Goal: Transaction & Acquisition: Purchase product/service

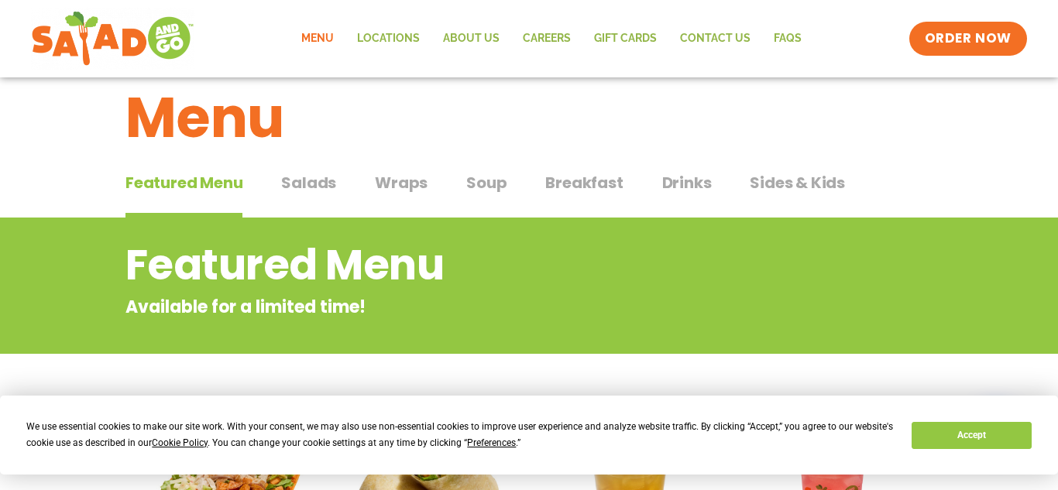
scroll to position [26, 0]
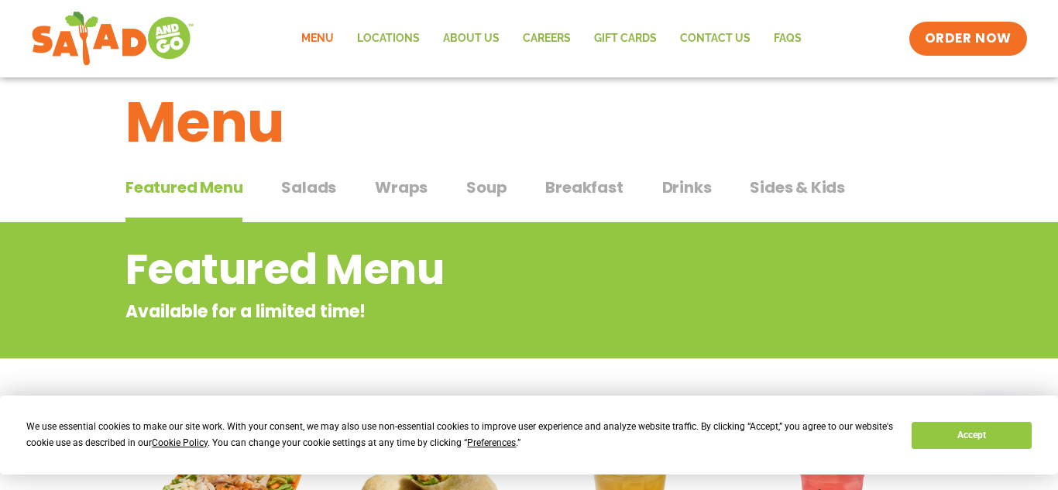
click at [413, 198] on span "Wraps" at bounding box center [401, 187] width 53 height 23
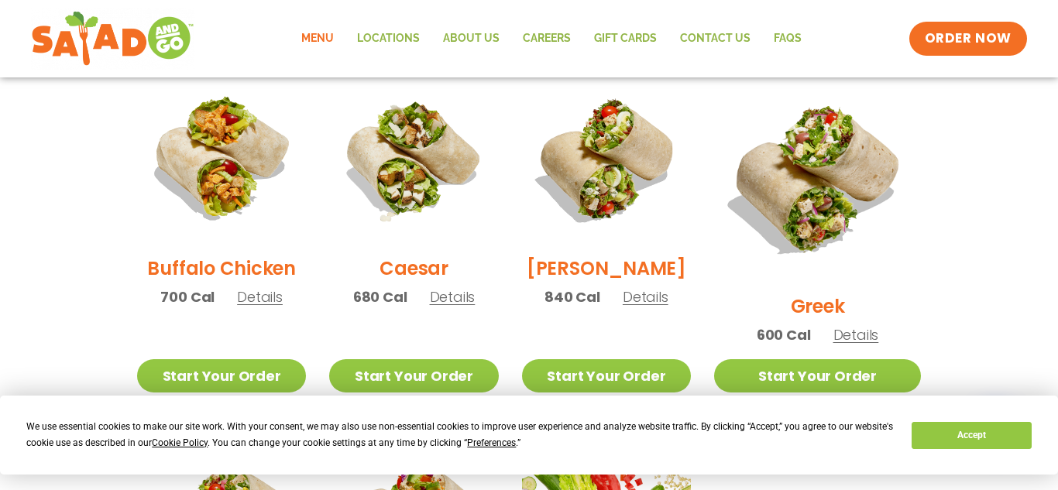
scroll to position [782, 0]
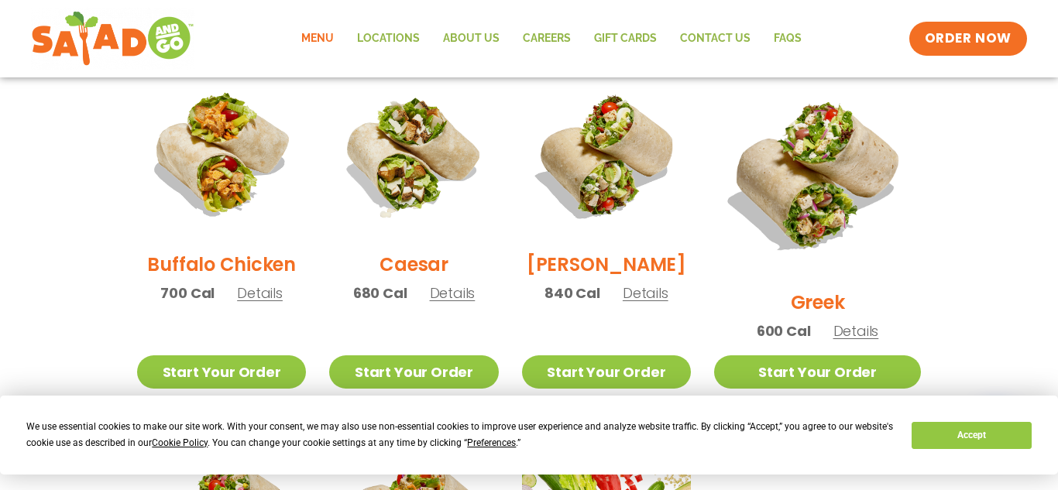
click at [457, 303] on span "Details" at bounding box center [453, 292] width 46 height 19
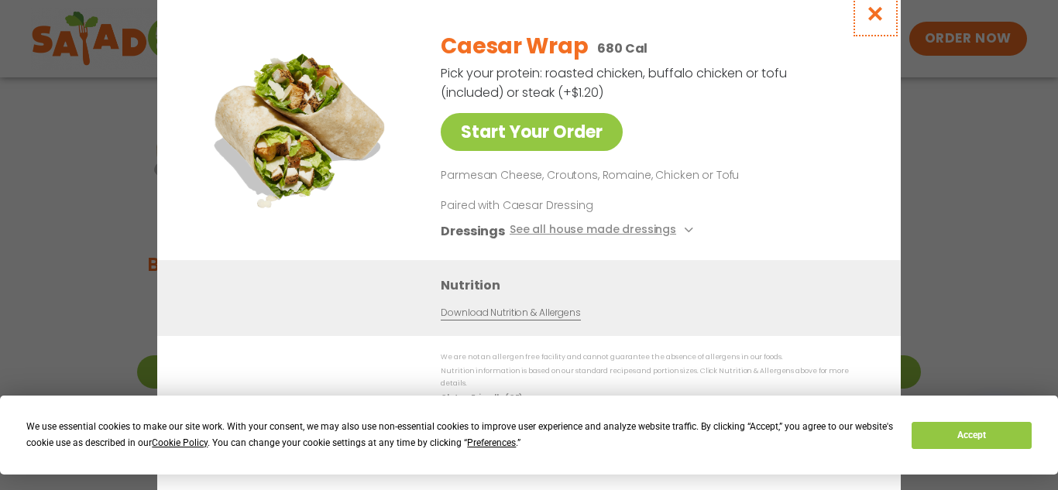
click at [867, 22] on icon "Close modal" at bounding box center [875, 13] width 19 height 16
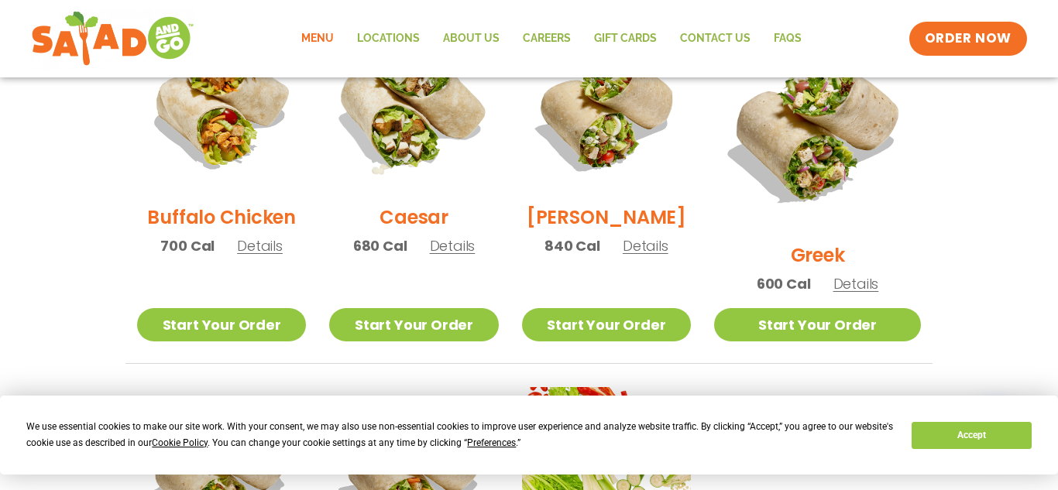
scroll to position [797, 0]
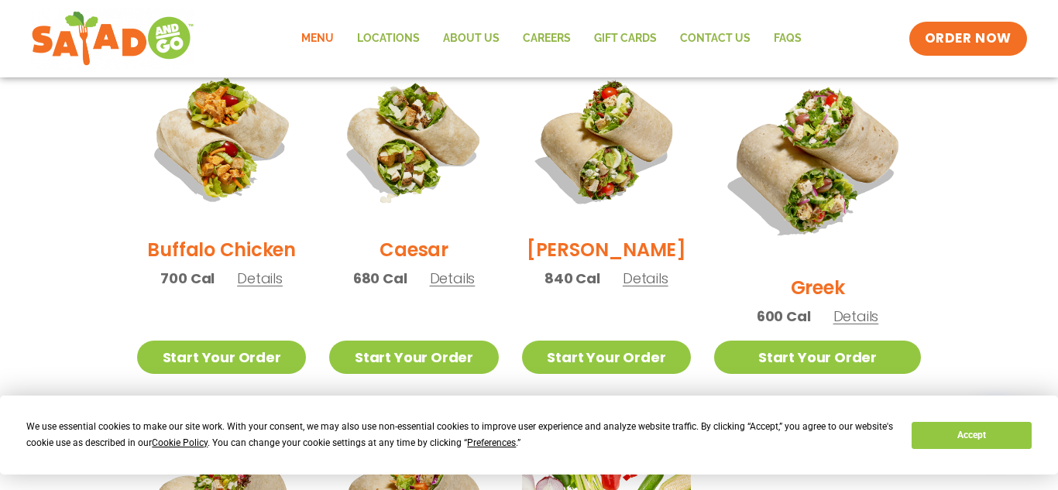
click at [454, 288] on span "Details" at bounding box center [453, 278] width 46 height 19
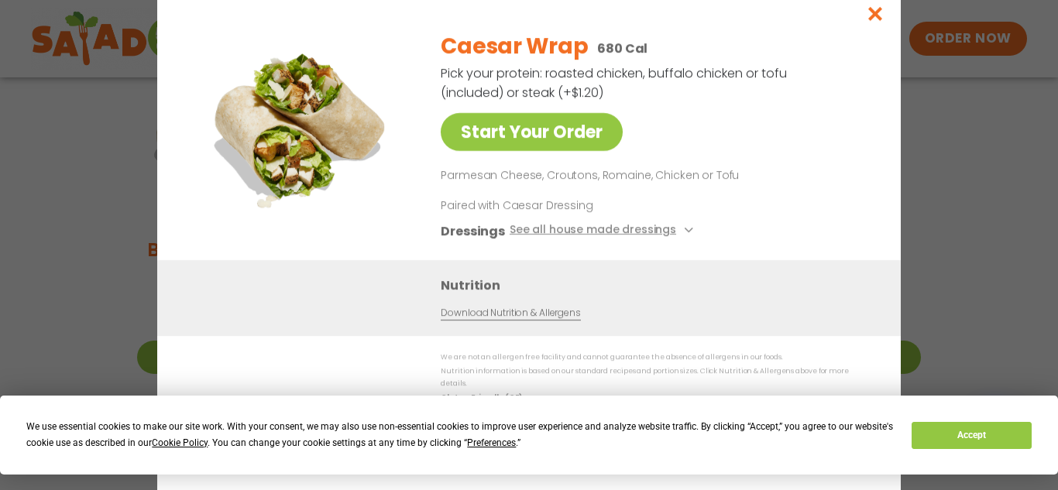
click at [511, 320] on link "Download Nutrition & Allergens" at bounding box center [510, 312] width 139 height 15
click at [879, 22] on icon "Close modal" at bounding box center [875, 13] width 19 height 16
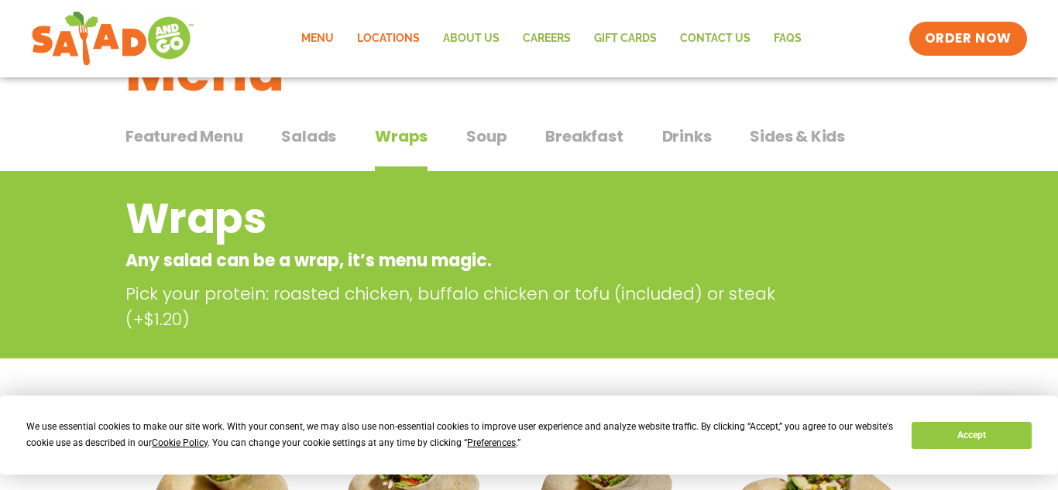
scroll to position [80, 0]
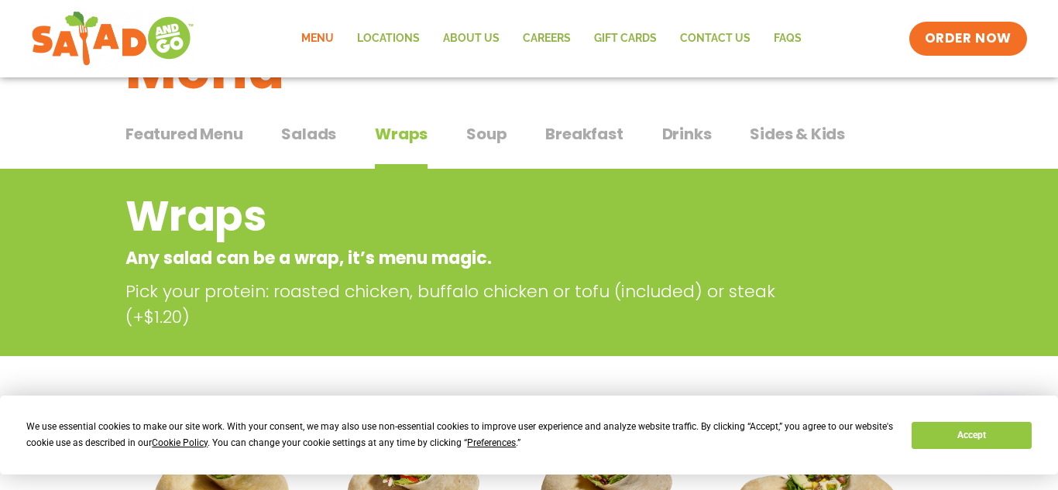
click at [675, 140] on span "Drinks" at bounding box center [687, 133] width 50 height 23
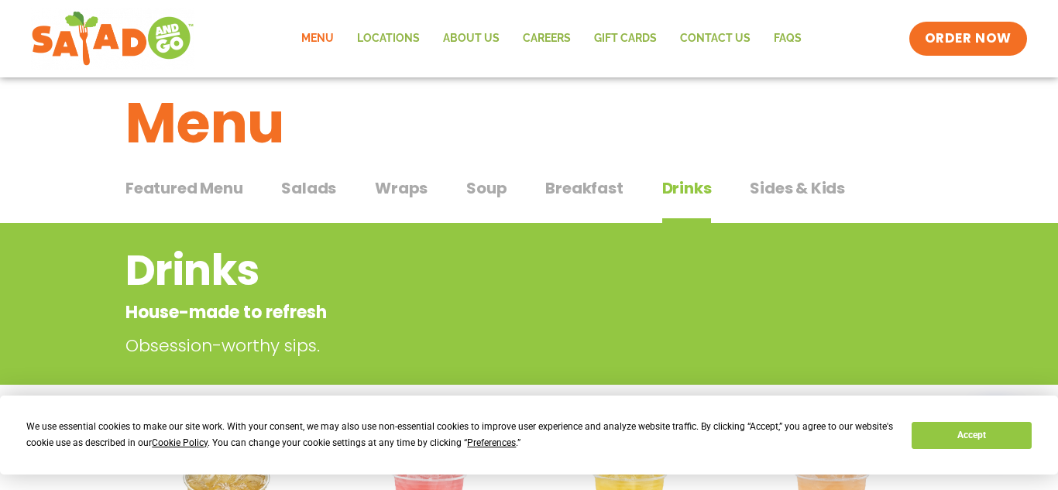
scroll to position [23, 0]
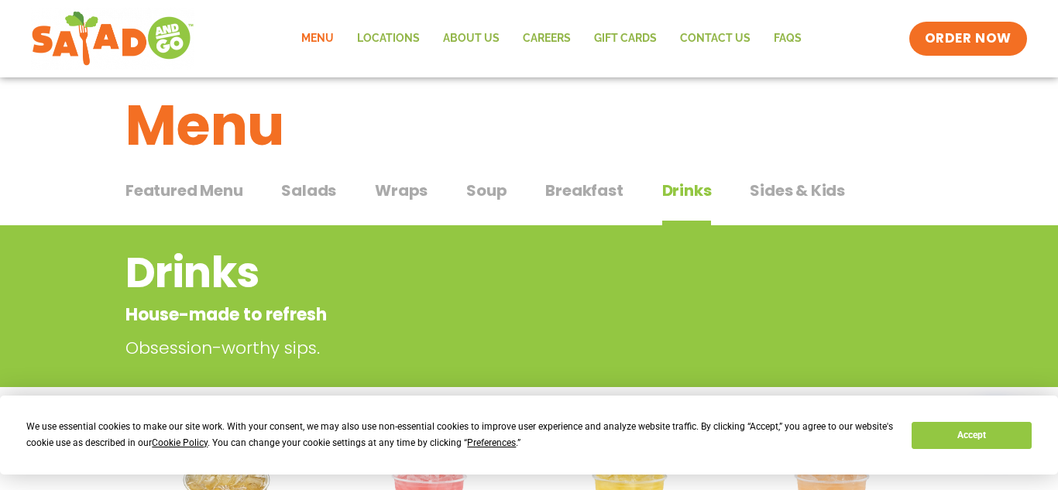
click at [323, 194] on span "Salads" at bounding box center [308, 190] width 55 height 23
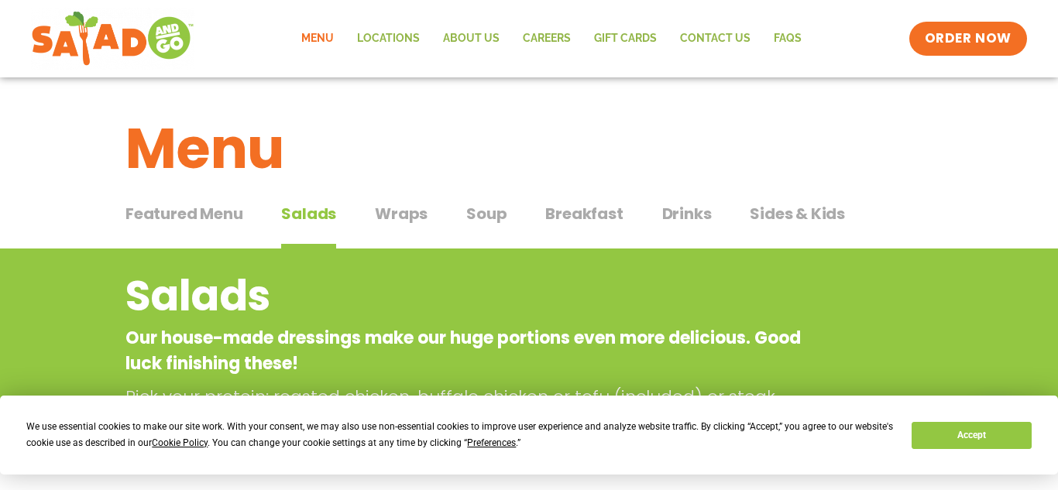
click at [404, 211] on span "Wraps" at bounding box center [401, 213] width 53 height 23
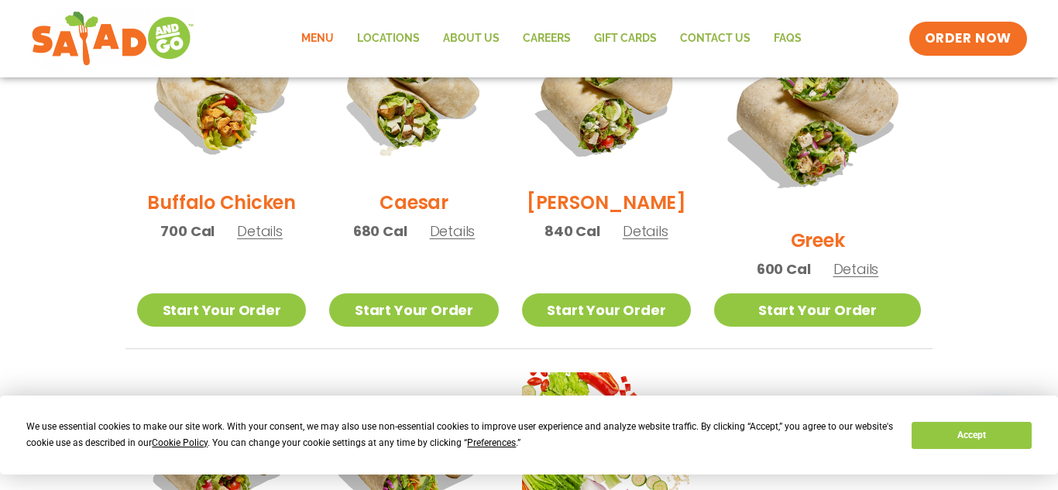
scroll to position [847, 0]
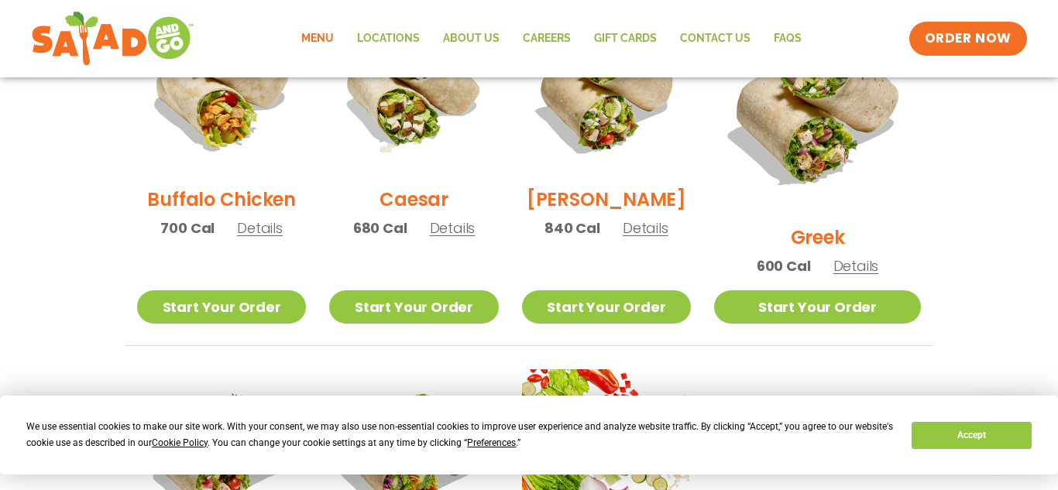
click at [461, 238] on span "Details" at bounding box center [453, 227] width 46 height 19
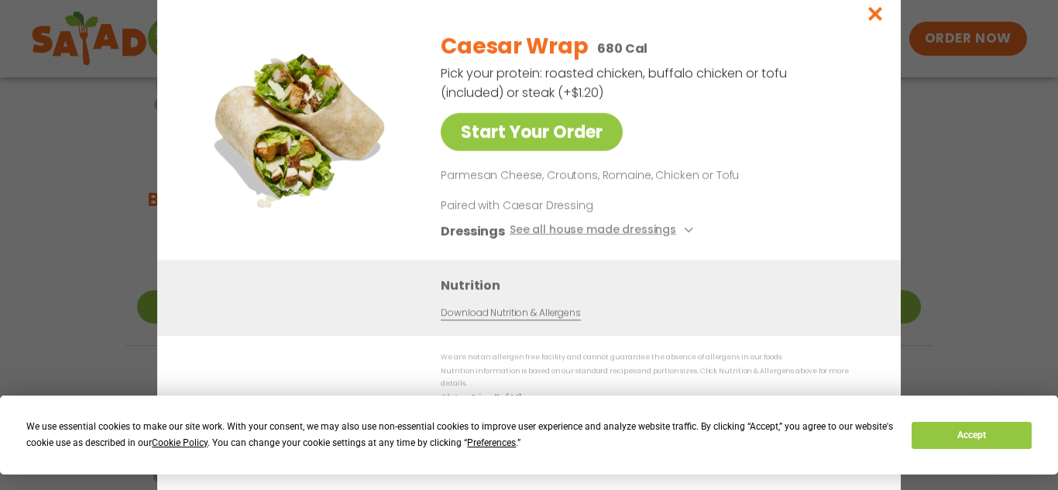
click at [461, 240] on h3 "Dressings" at bounding box center [473, 230] width 64 height 19
click at [650, 235] on button "See all house made dressings" at bounding box center [603, 230] width 188 height 19
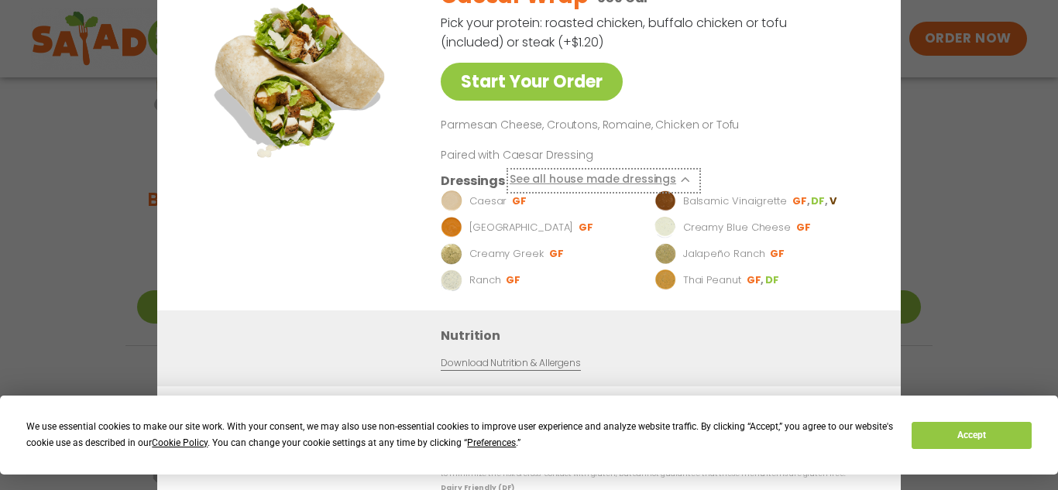
click at [671, 185] on button "See all house made dressings" at bounding box center [603, 179] width 188 height 19
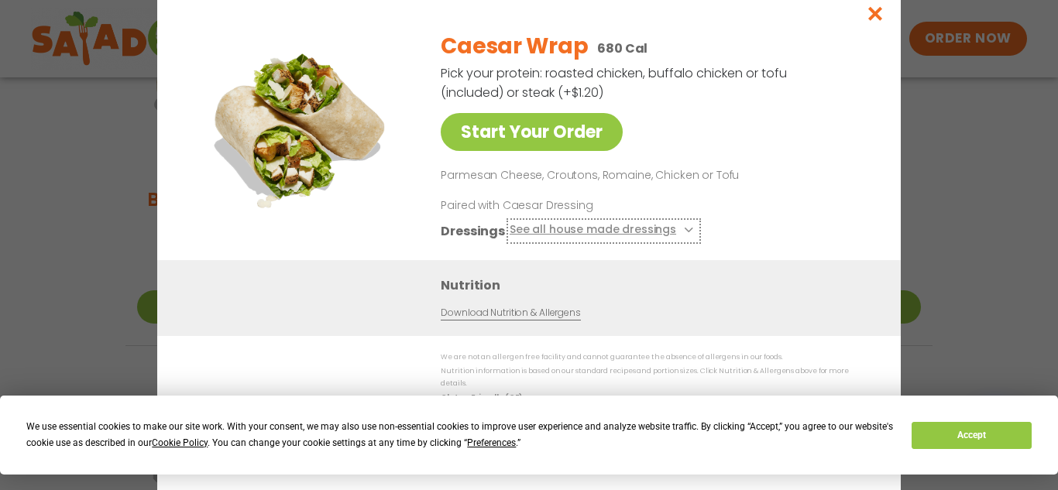
click at [592, 231] on button "See all house made dressings" at bounding box center [603, 230] width 188 height 19
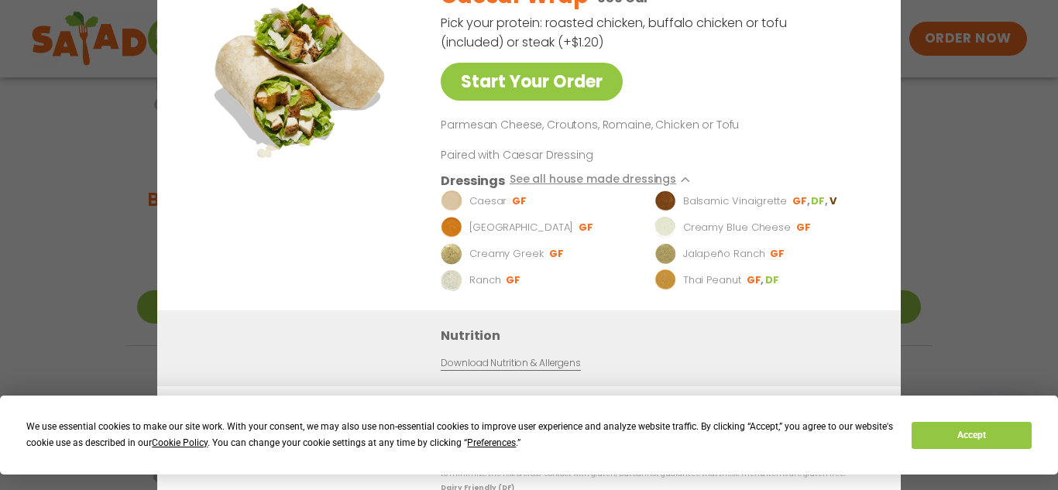
click at [1017, 85] on div "Start Your Order Caesar Wrap 680 Cal Pick your protein: roasted chicken, buffal…" at bounding box center [529, 245] width 1058 height 490
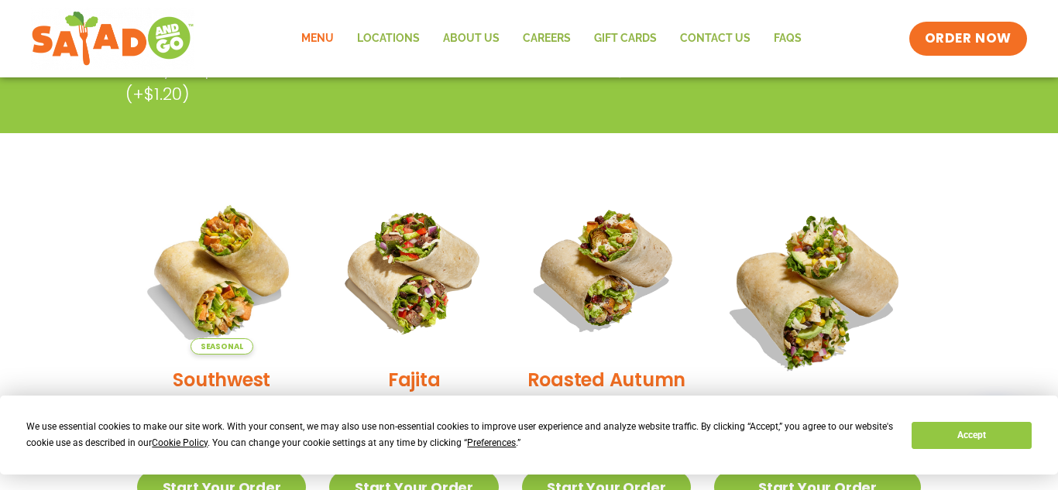
scroll to position [0, 0]
